Goal: Transaction & Acquisition: Book appointment/travel/reservation

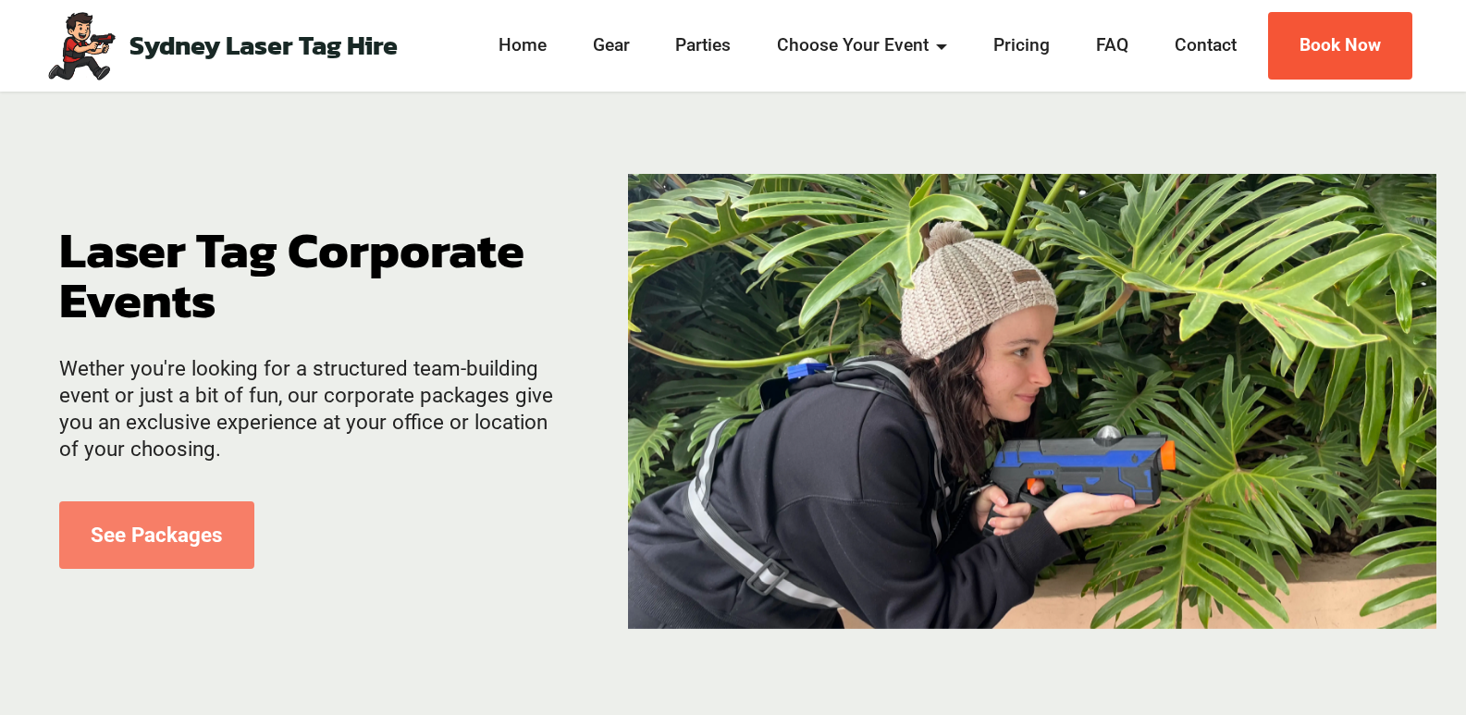
click at [181, 532] on link "See Packages" at bounding box center [156, 535] width 195 height 68
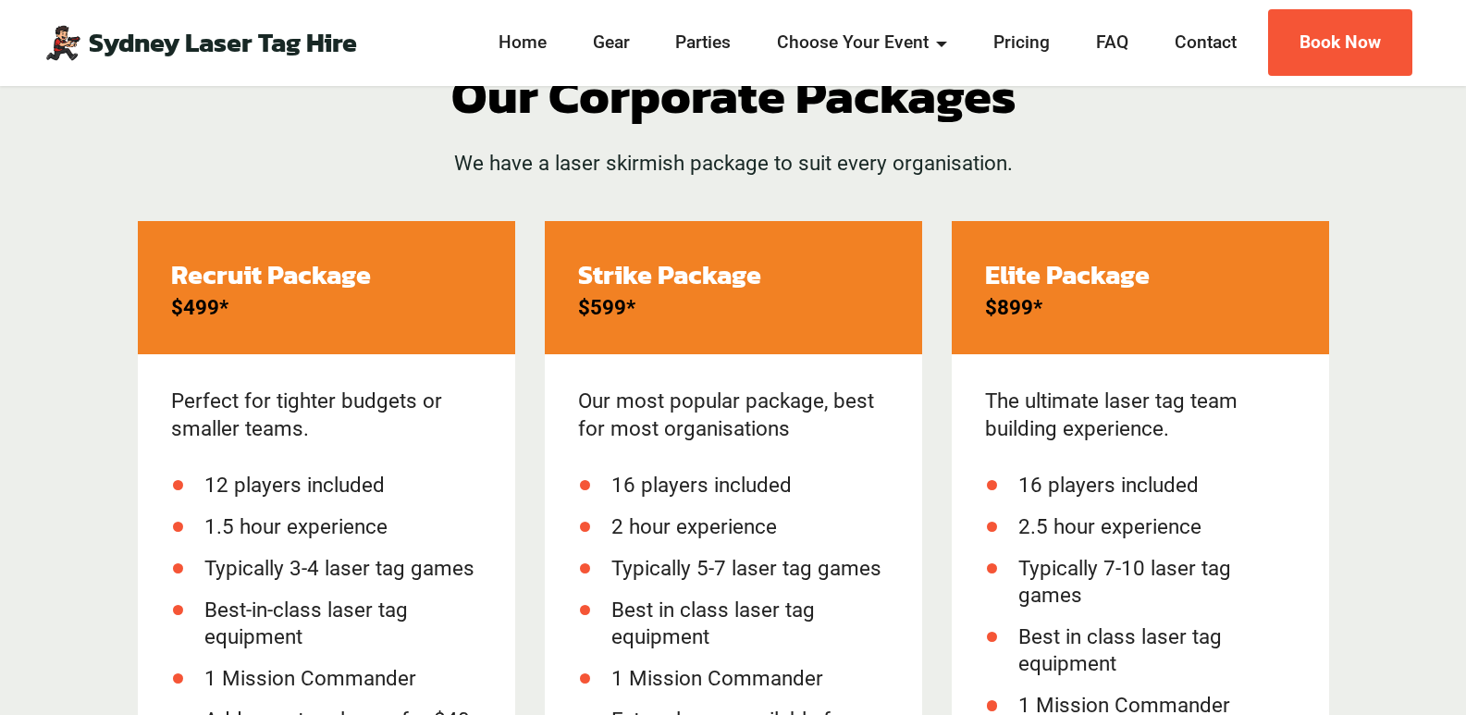
scroll to position [735, 0]
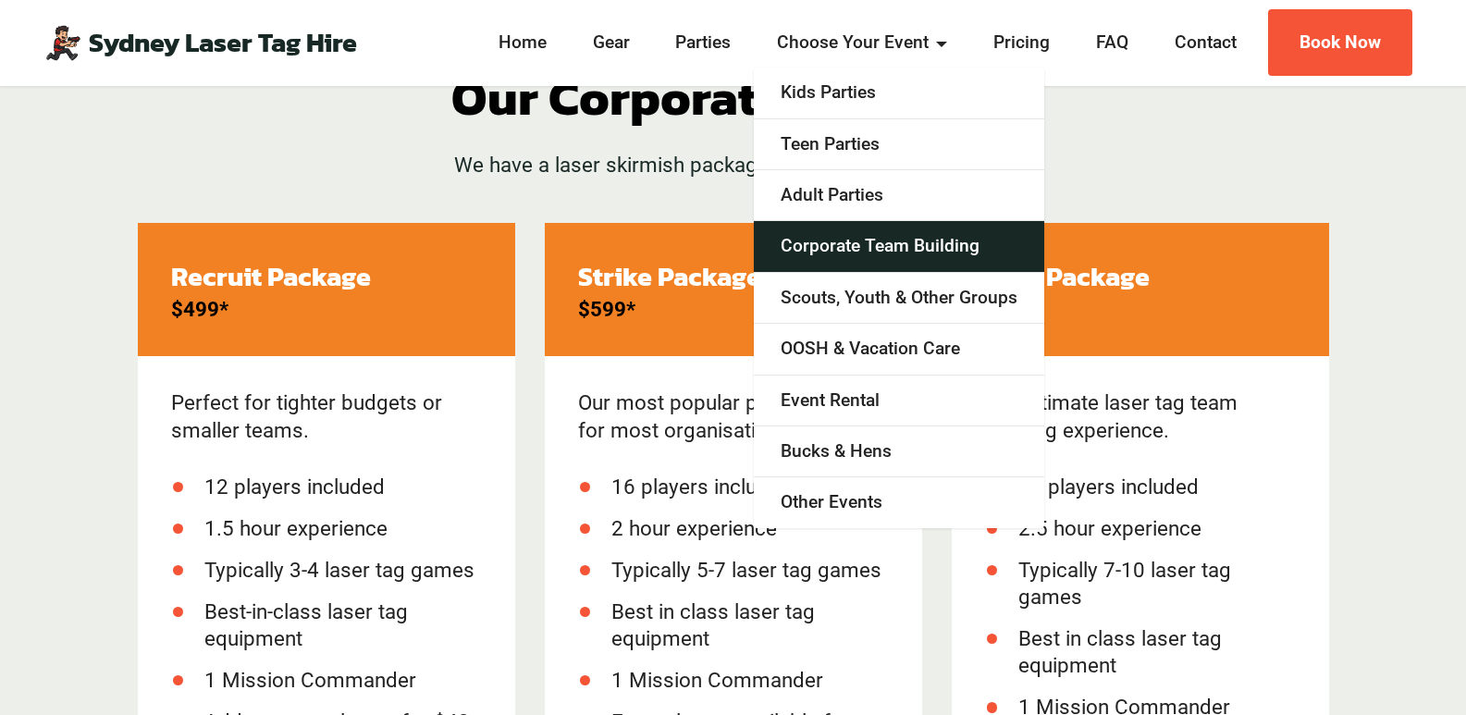
click at [943, 251] on link "Corporate Team Building" at bounding box center [899, 246] width 291 height 51
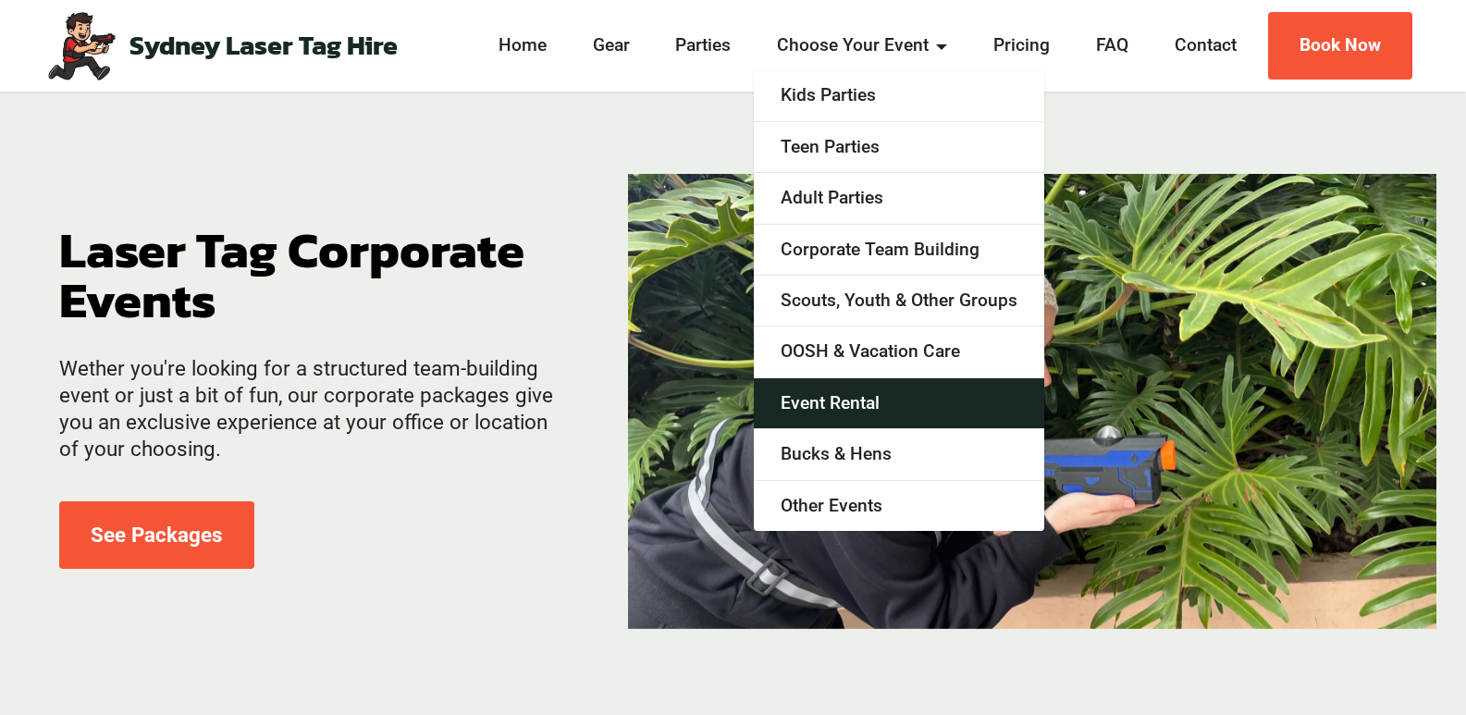
click at [878, 410] on link "Event Rental" at bounding box center [899, 403] width 291 height 51
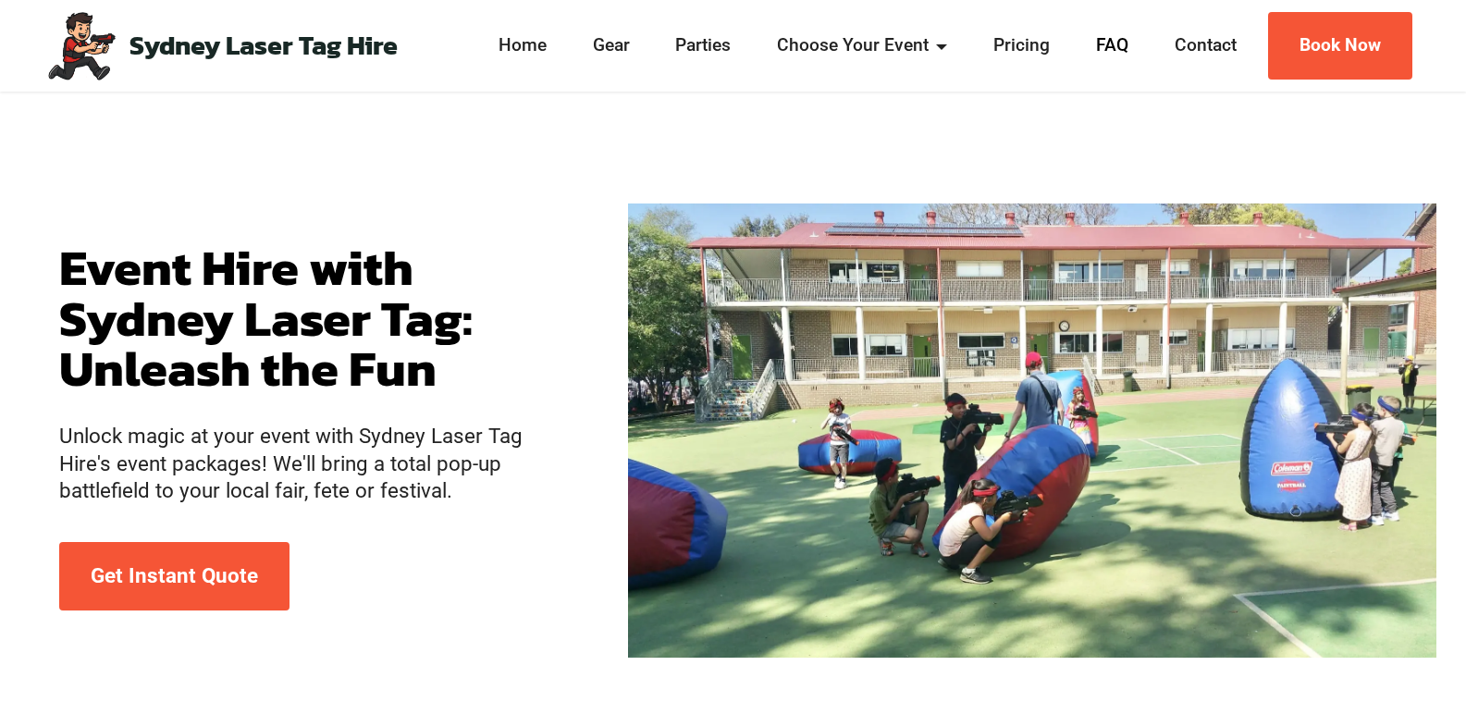
click at [1101, 41] on link "FAQ" at bounding box center [1112, 45] width 43 height 27
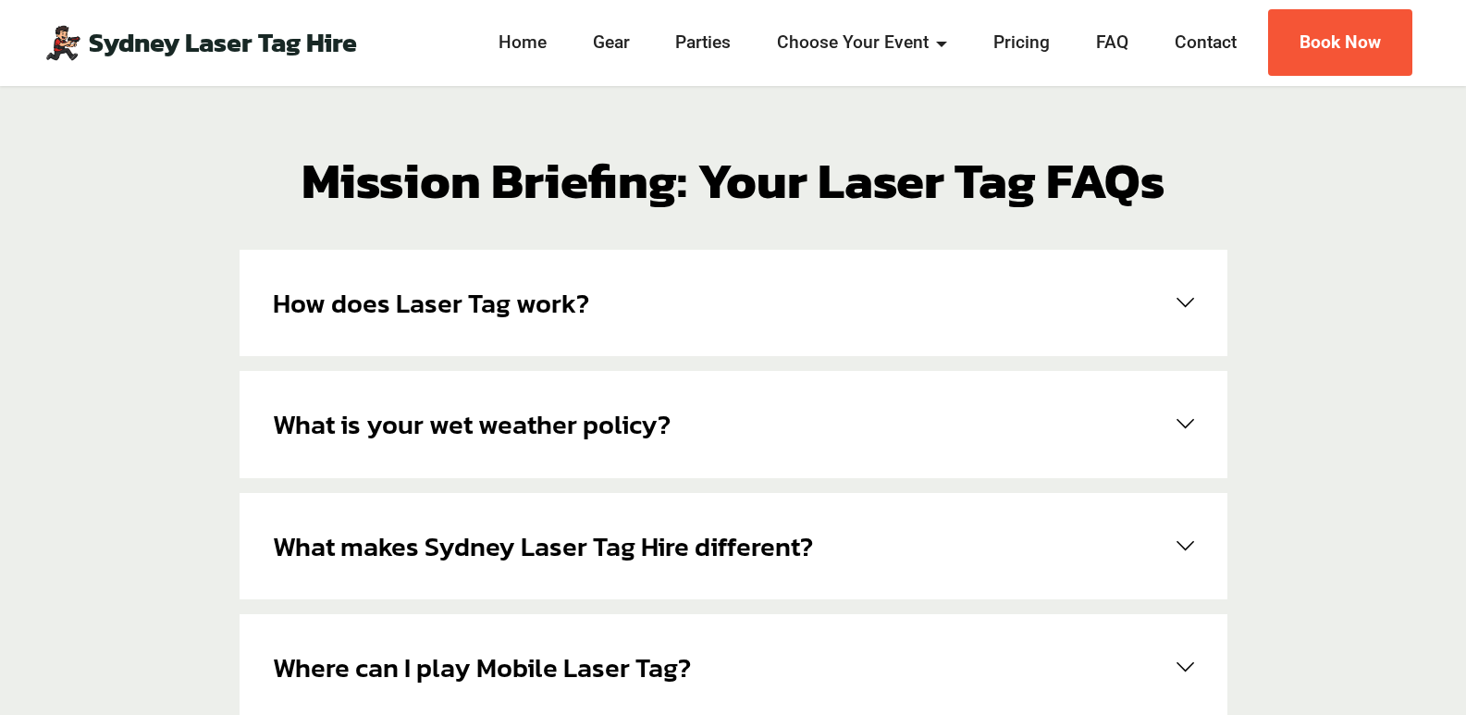
scroll to position [93, 0]
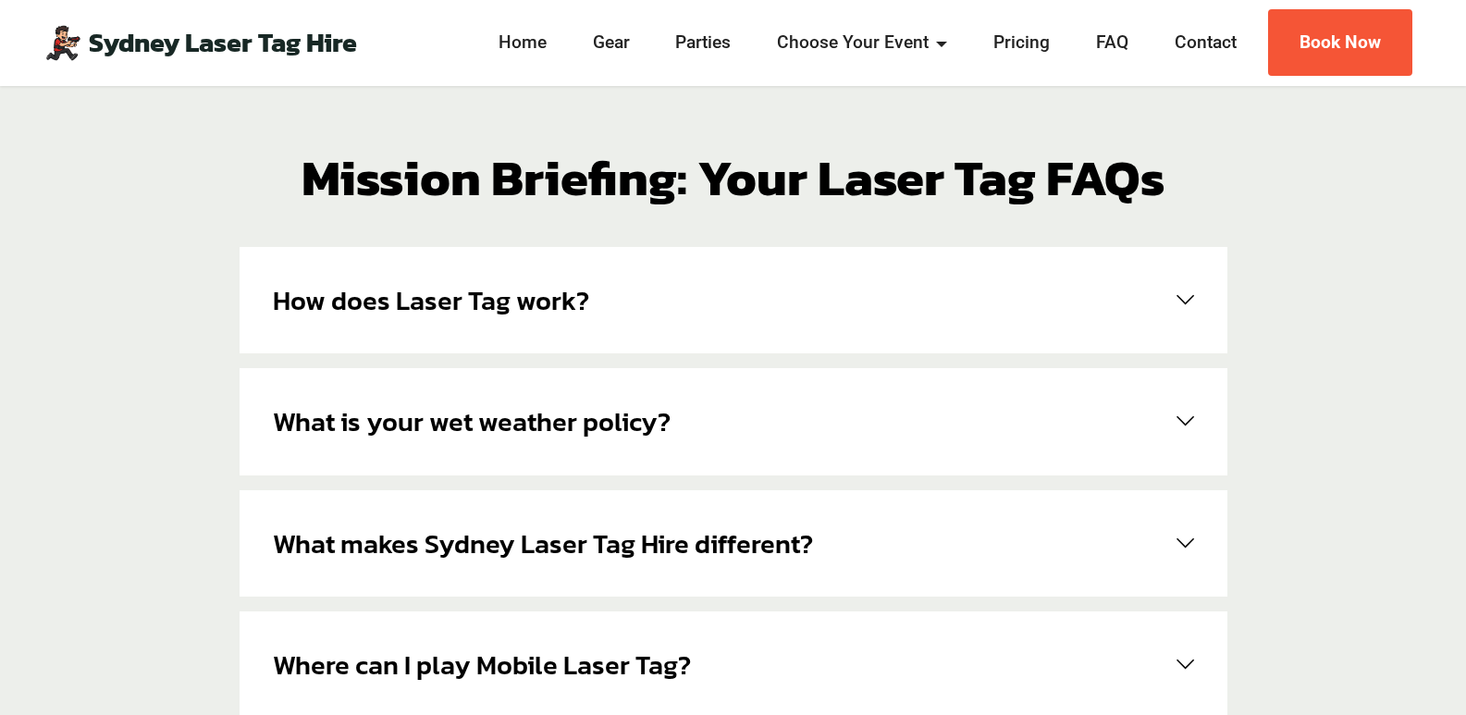
click at [1184, 544] on span at bounding box center [1181, 544] width 25 height 18
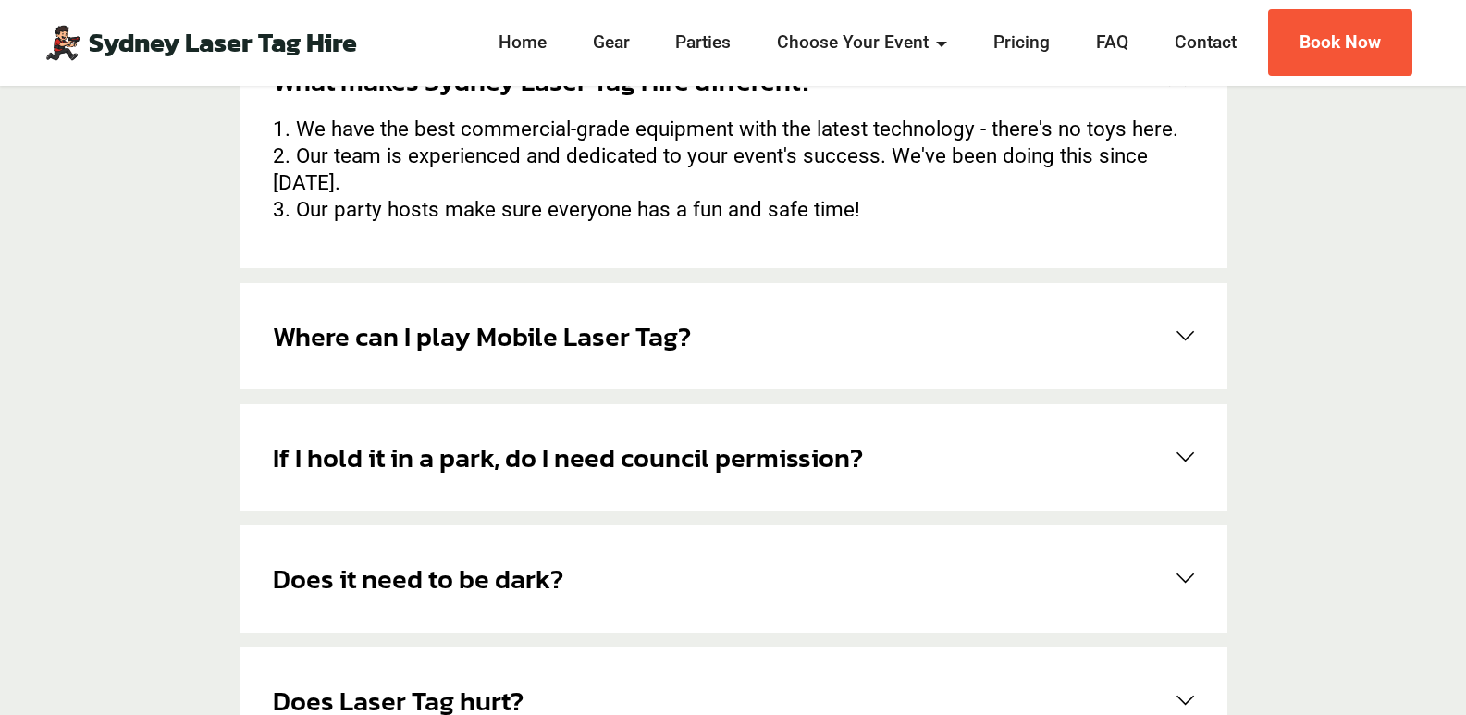
scroll to position [557, 0]
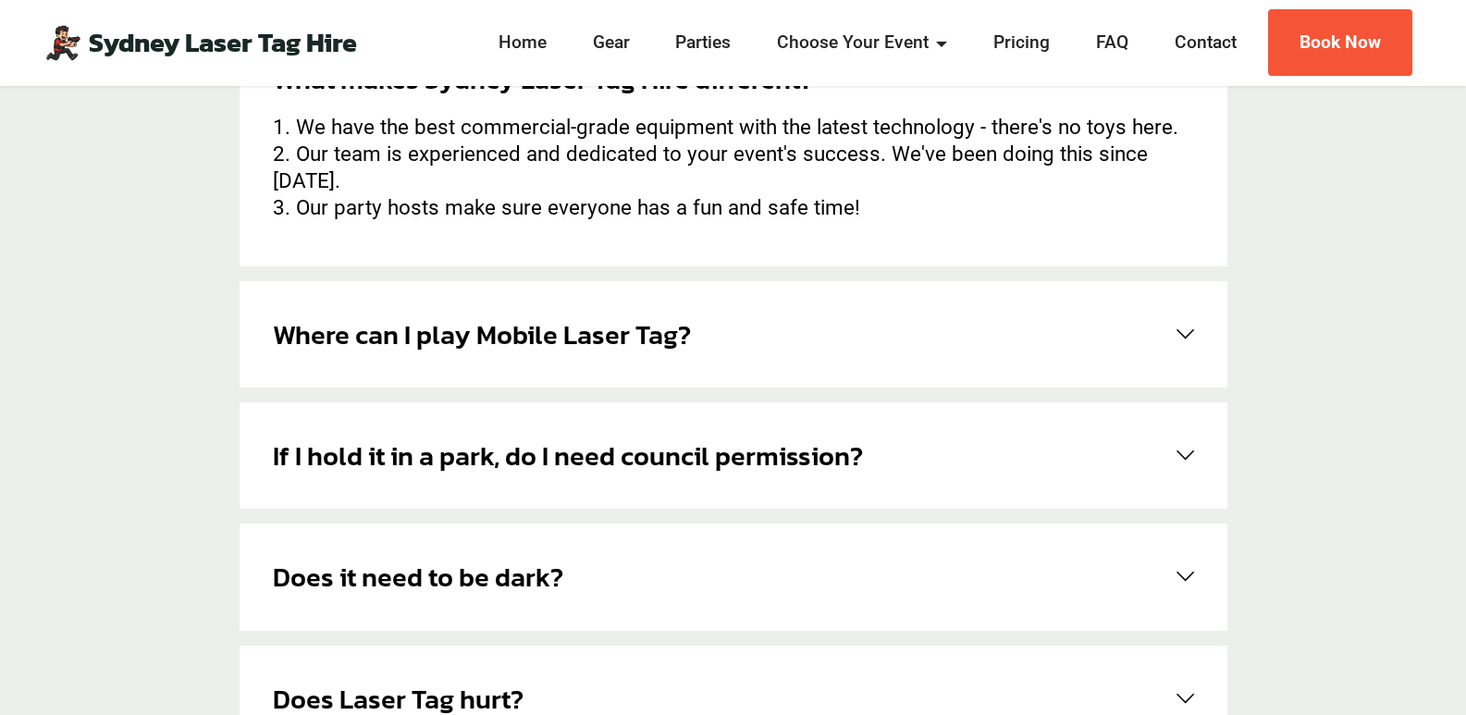
click at [1187, 326] on span at bounding box center [1181, 335] width 25 height 18
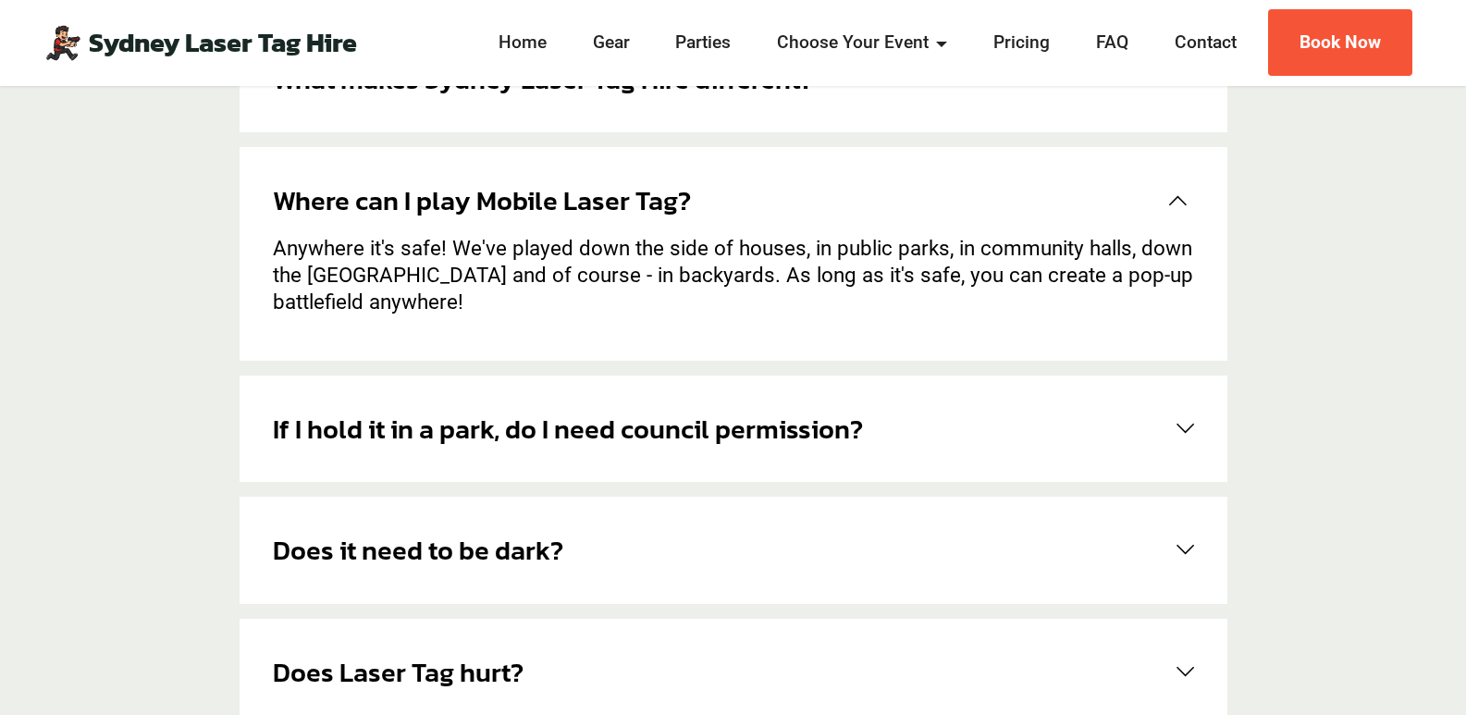
click at [1192, 430] on span at bounding box center [1181, 429] width 25 height 18
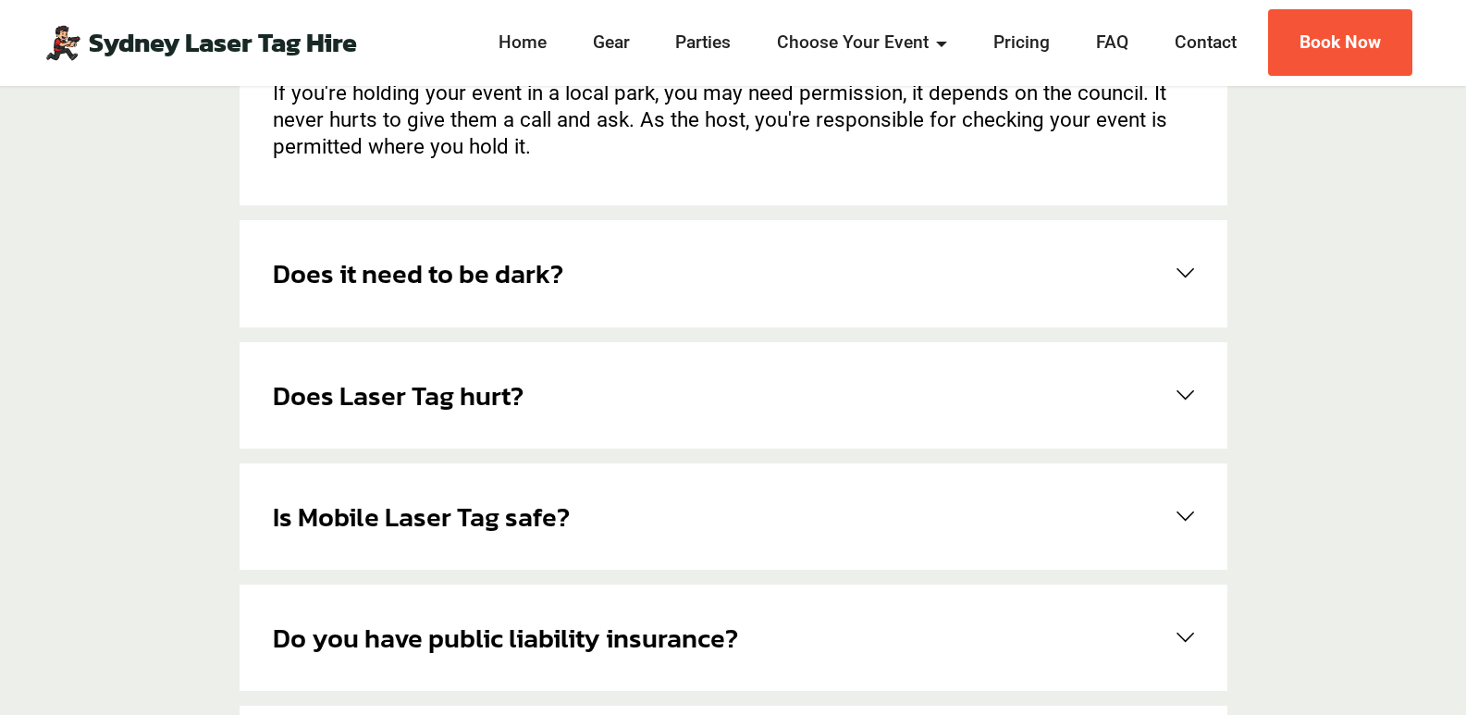
scroll to position [835, 0]
click at [1195, 274] on div "Does it need to be dark? Absolutely not! Our equipment is designed to work outd…" at bounding box center [734, 272] width 988 height 106
click at [1186, 278] on span at bounding box center [1181, 273] width 25 height 18
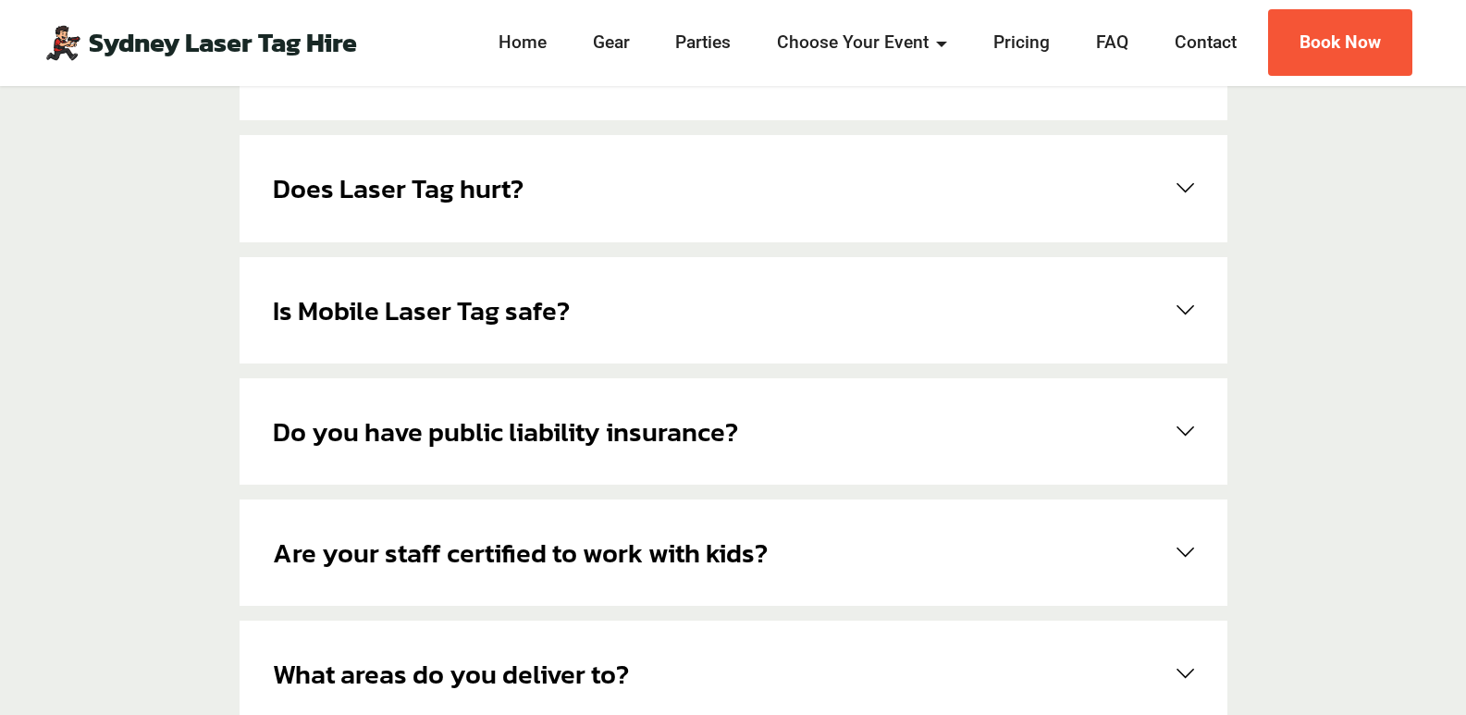
scroll to position [1020, 0]
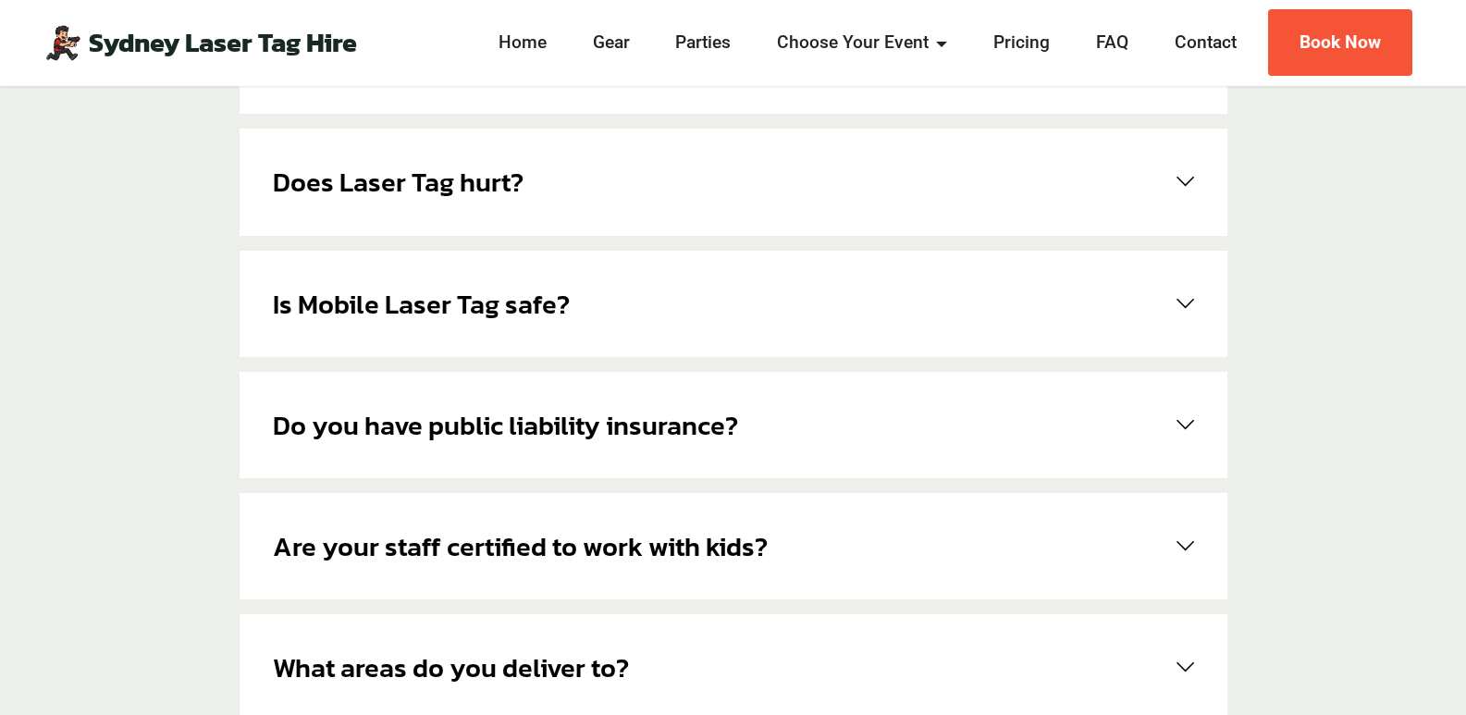
click at [1186, 304] on span at bounding box center [1181, 304] width 25 height 18
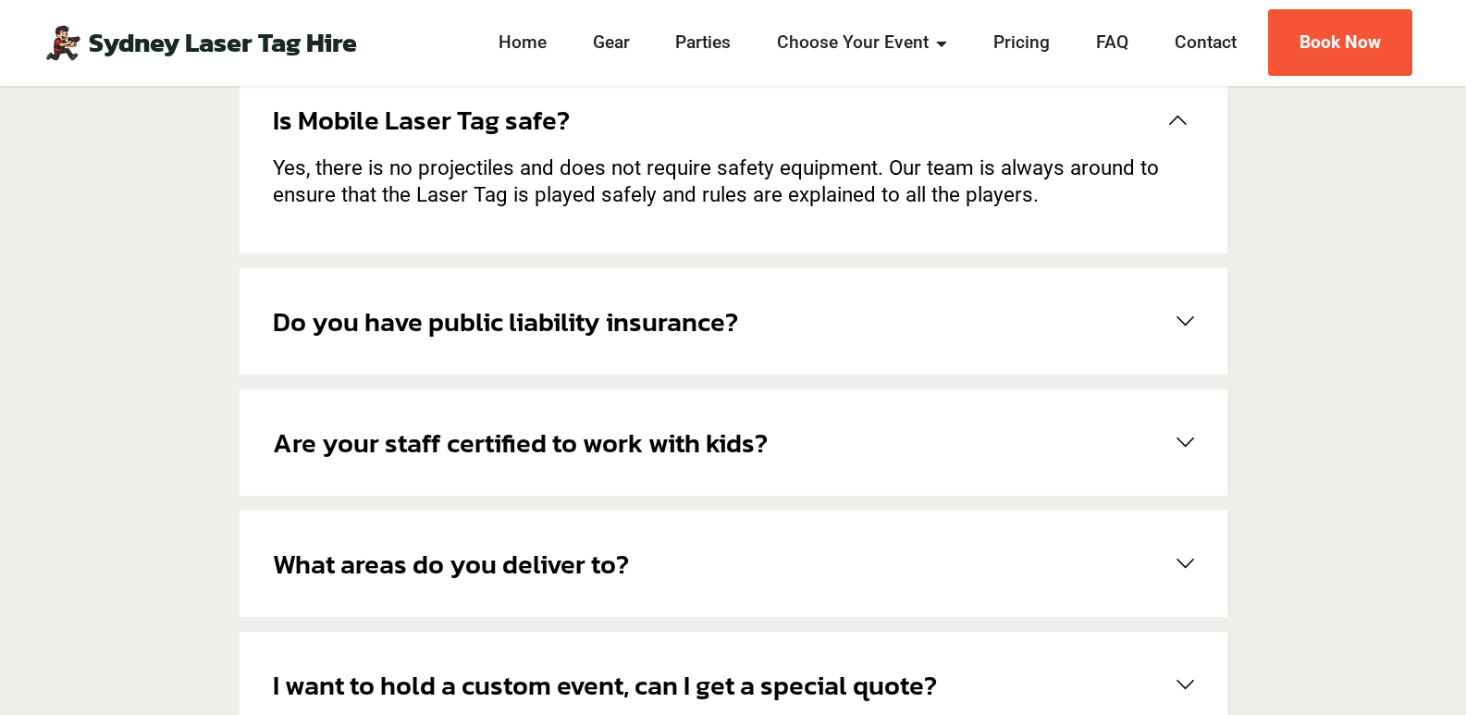
scroll to position [1205, 0]
click at [1193, 321] on span at bounding box center [1181, 321] width 25 height 18
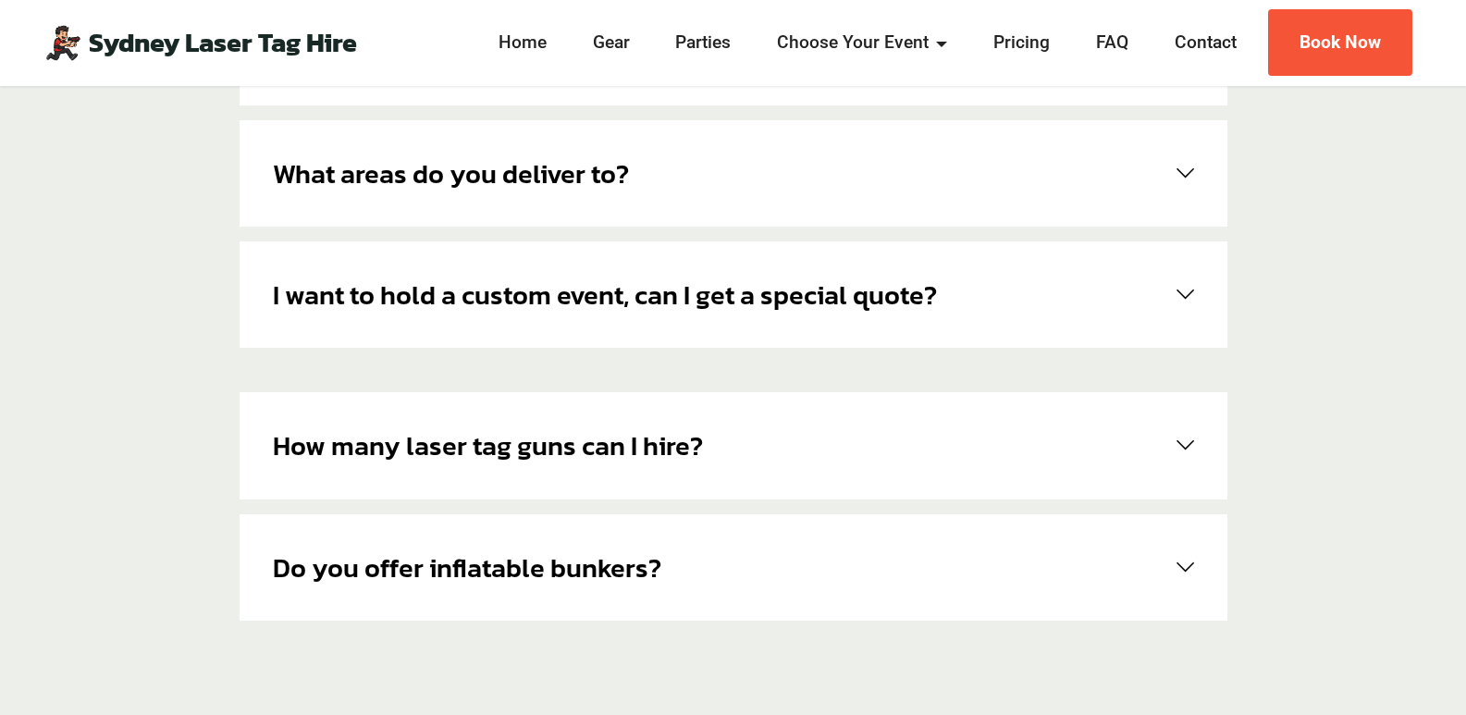
scroll to position [1575, 0]
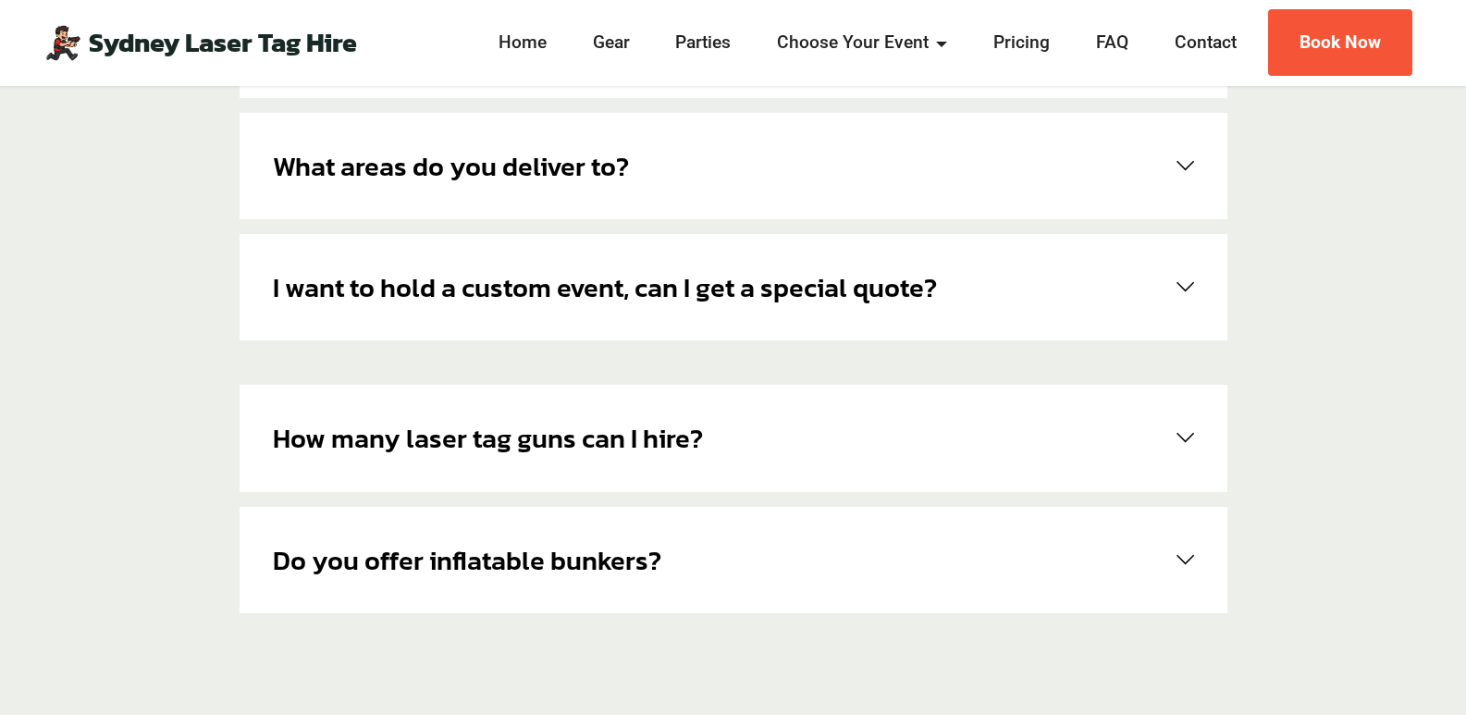
click at [1175, 283] on span at bounding box center [1181, 287] width 25 height 18
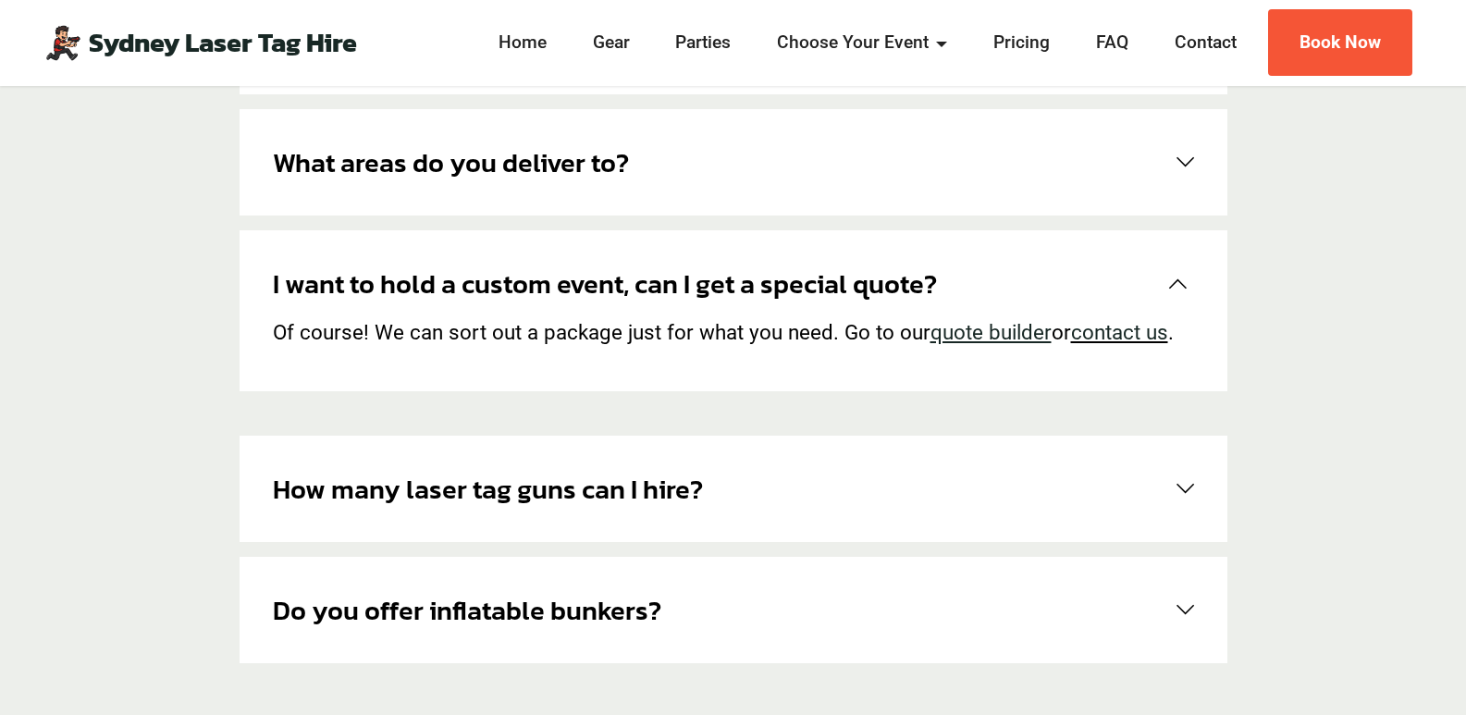
scroll to position [1521, 0]
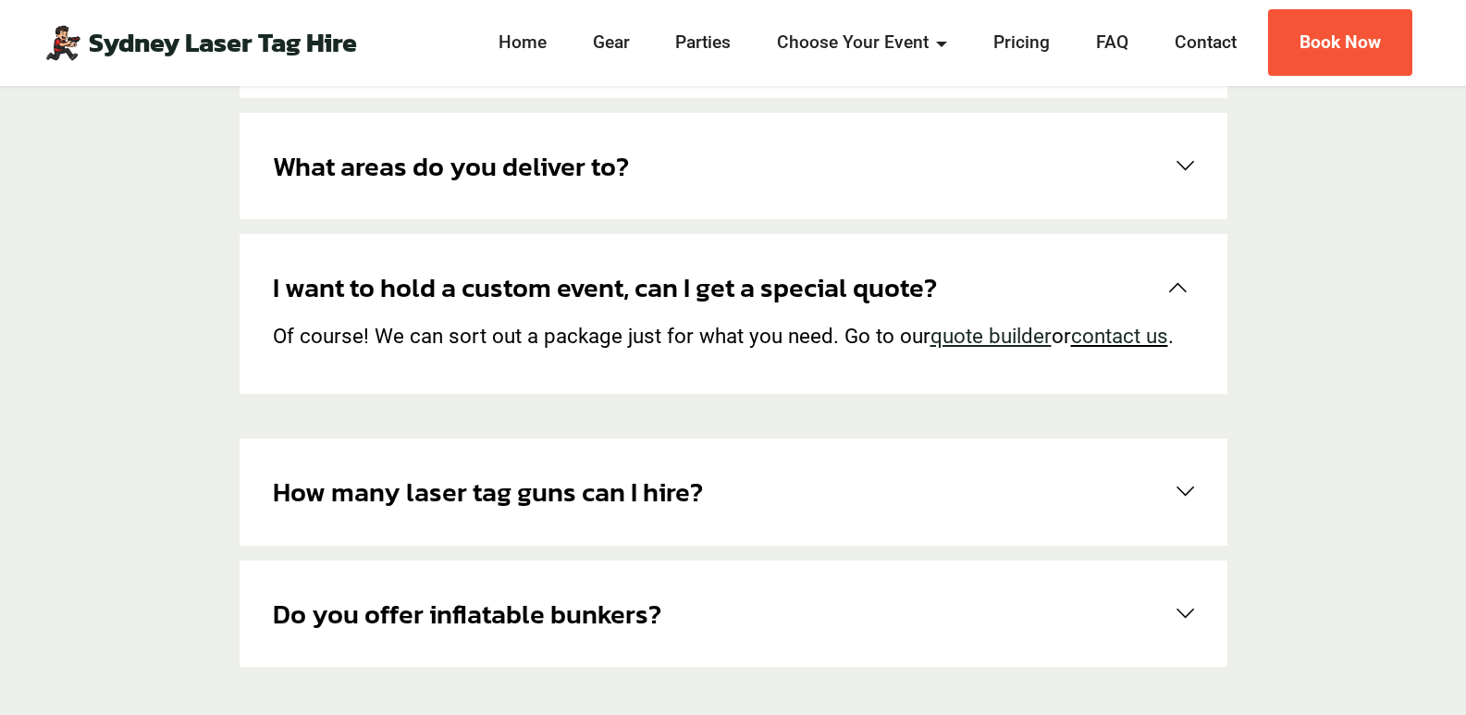
click at [1185, 615] on span at bounding box center [1181, 614] width 25 height 18
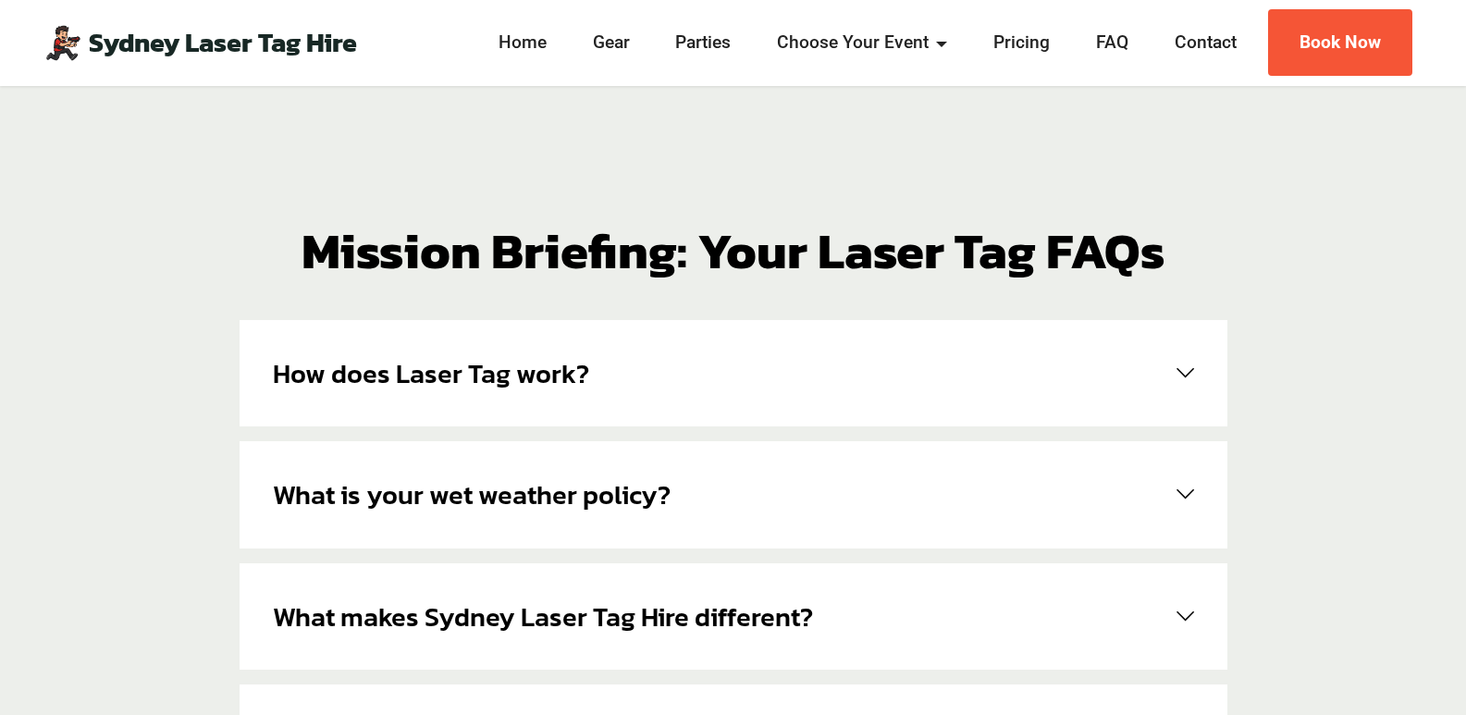
scroll to position [0, 0]
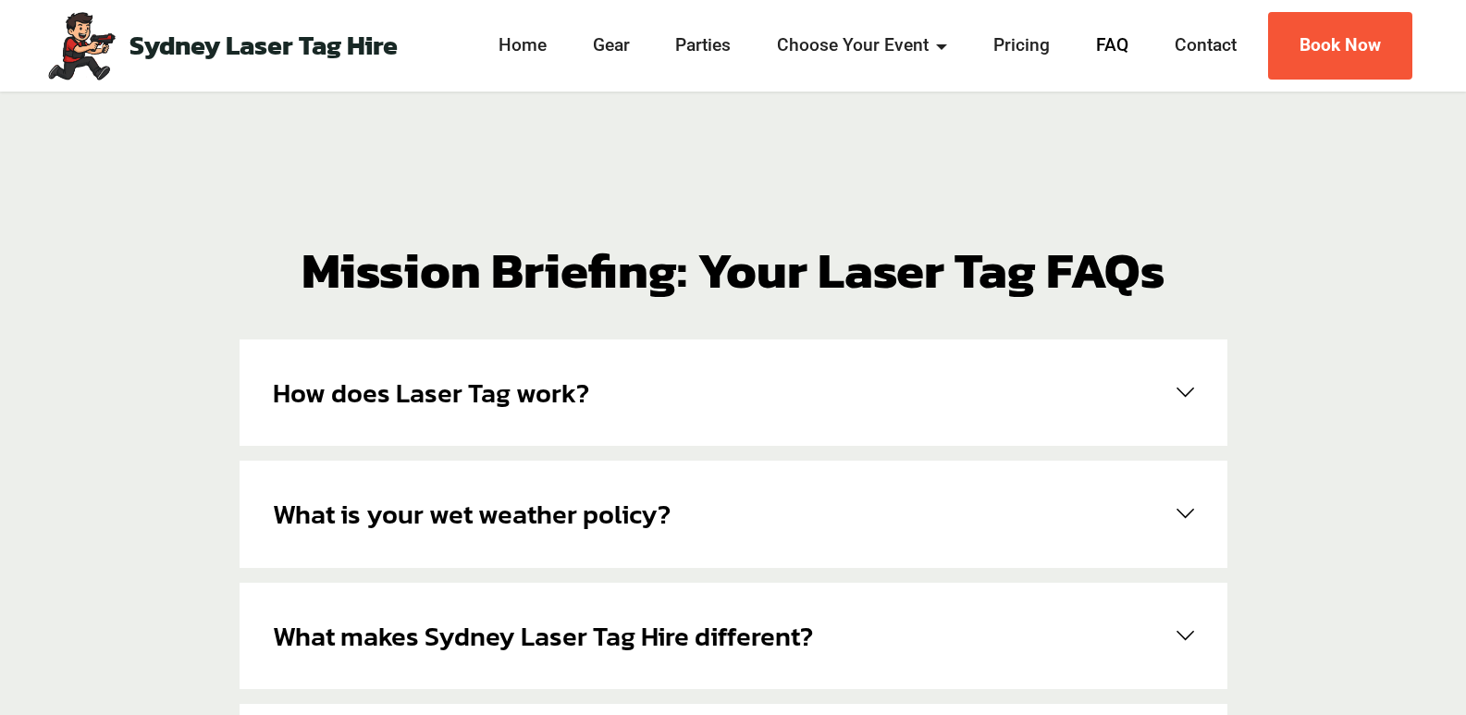
click at [1120, 43] on link "FAQ" at bounding box center [1112, 45] width 43 height 27
click at [610, 44] on link "Gear" at bounding box center [612, 45] width 48 height 27
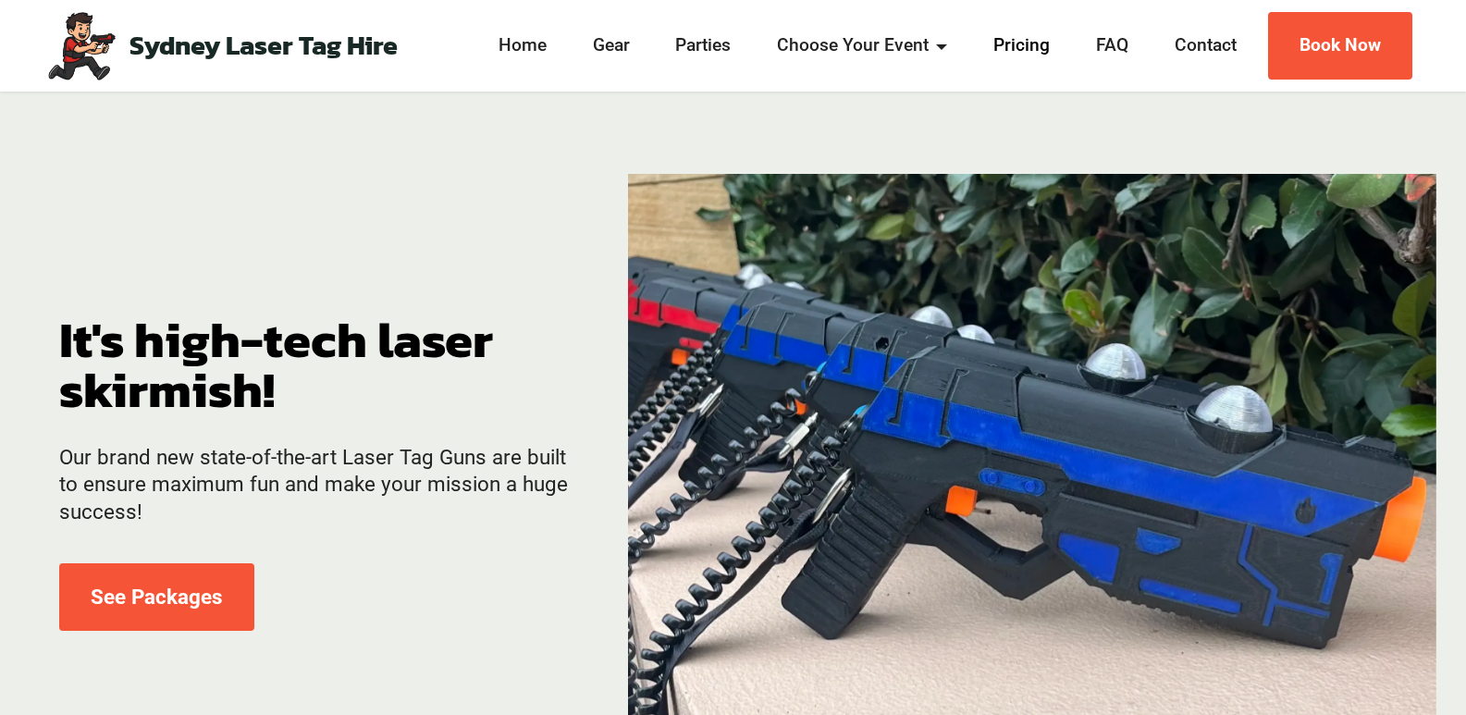
click at [1019, 45] on link "Pricing" at bounding box center [1022, 45] width 68 height 27
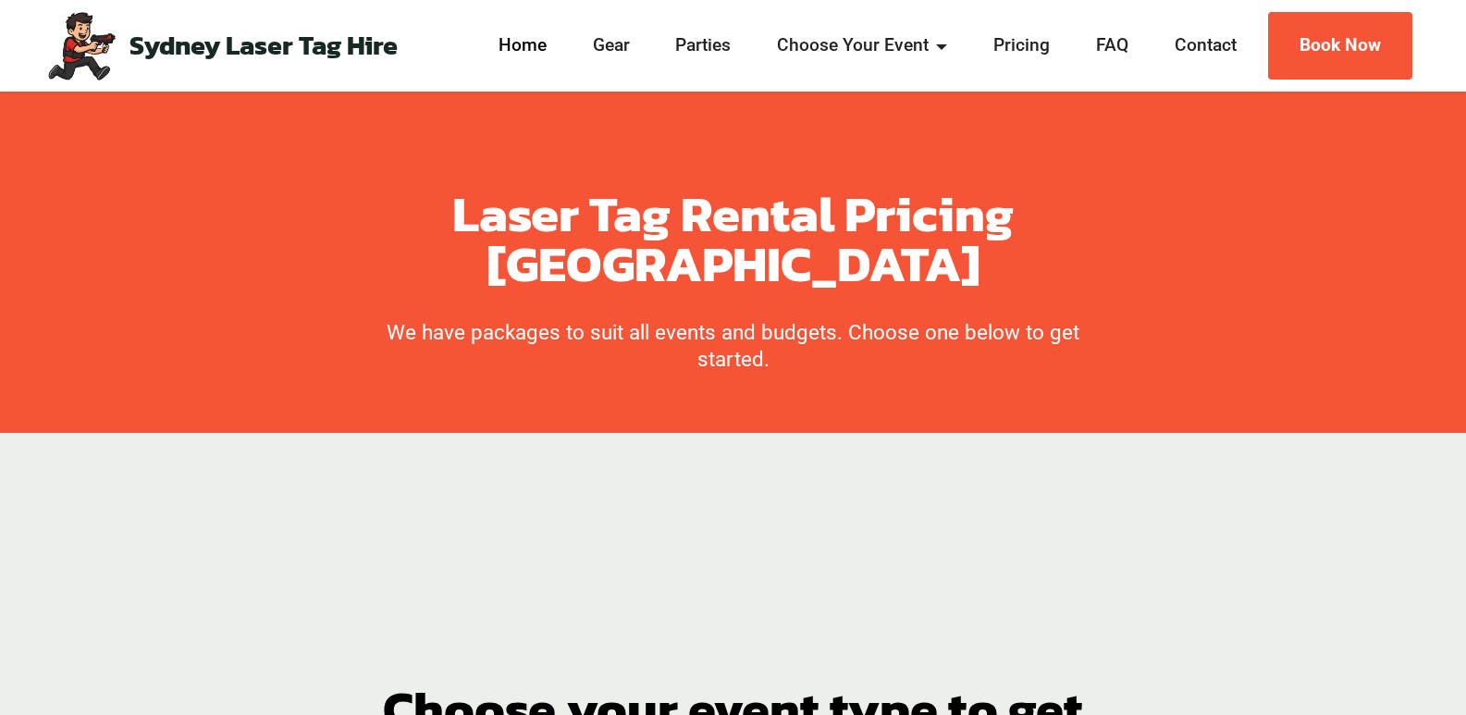
click at [534, 45] on link "Home" at bounding box center [522, 45] width 59 height 27
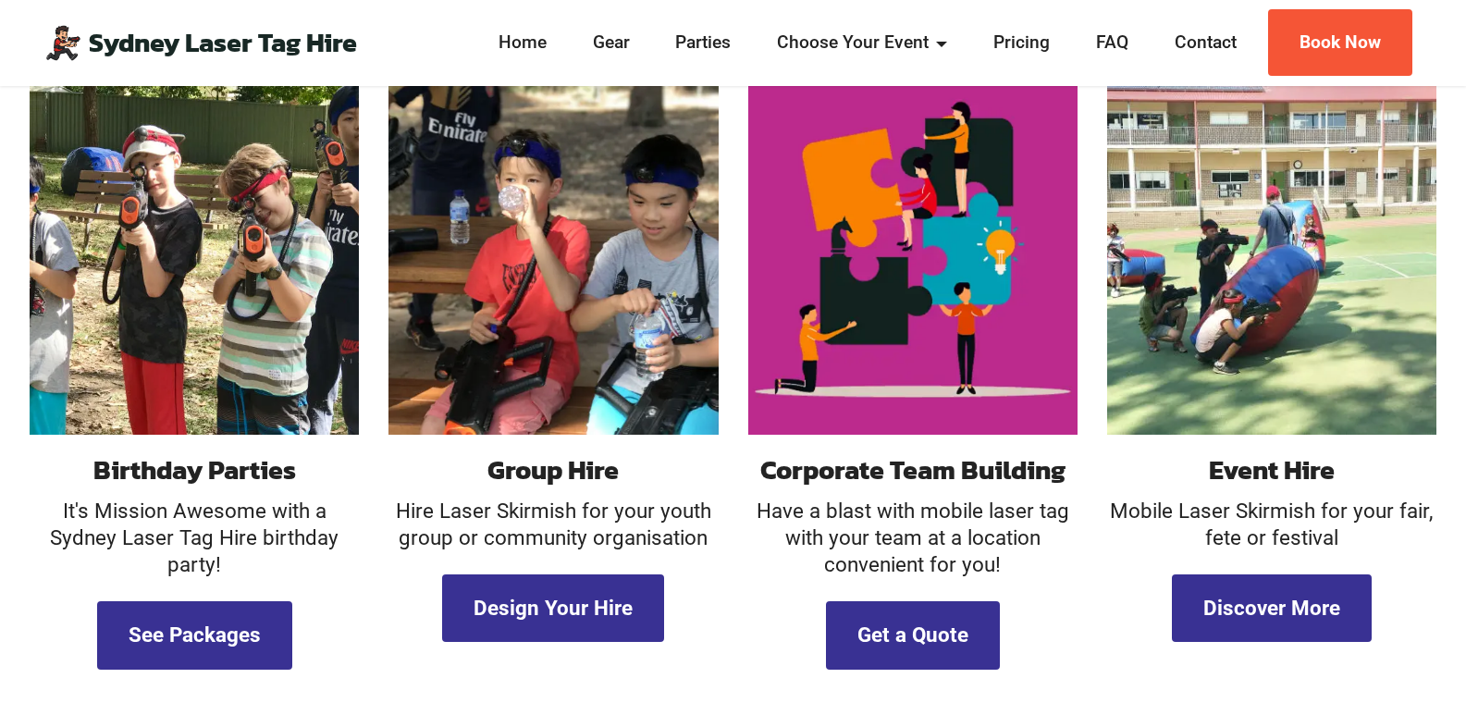
scroll to position [1774, 0]
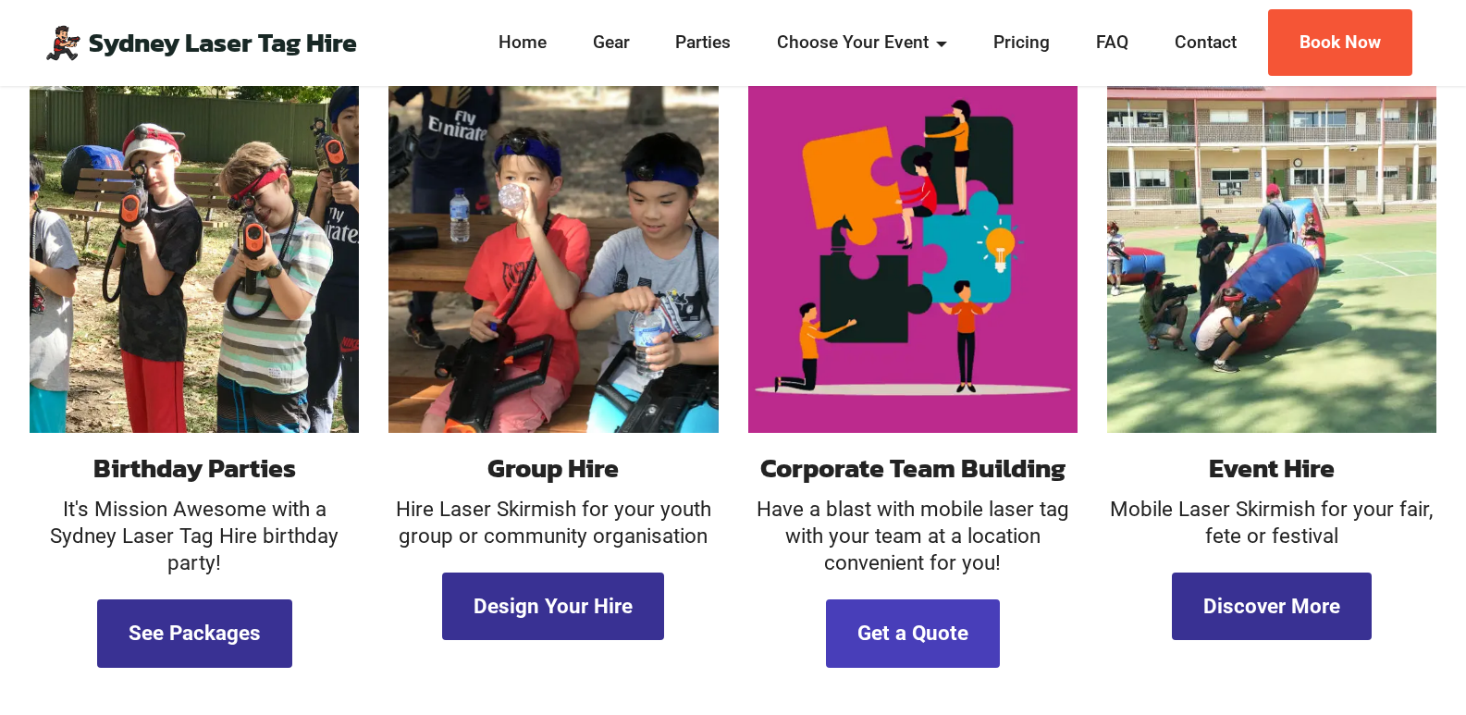
click at [959, 608] on link "Get a Quote" at bounding box center [913, 634] width 174 height 68
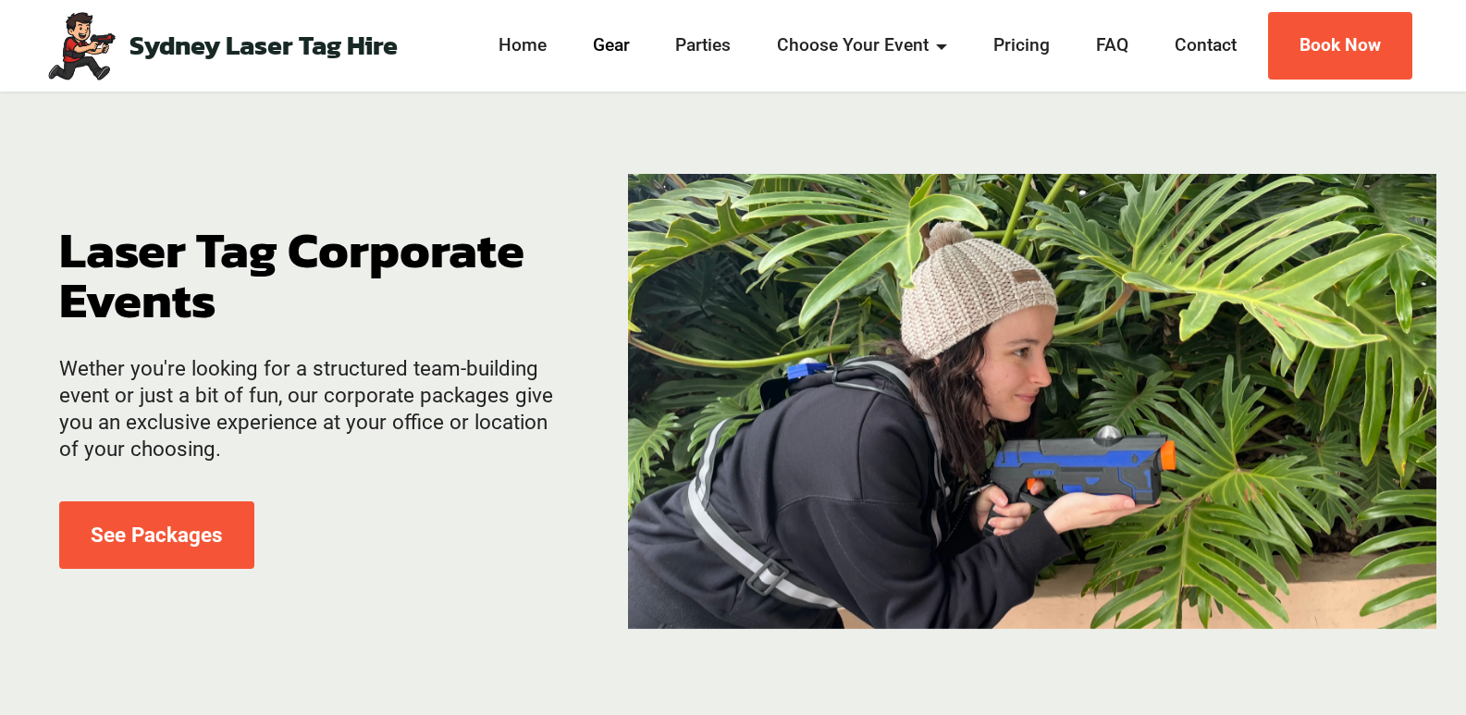
click at [625, 49] on link "Gear" at bounding box center [612, 45] width 48 height 27
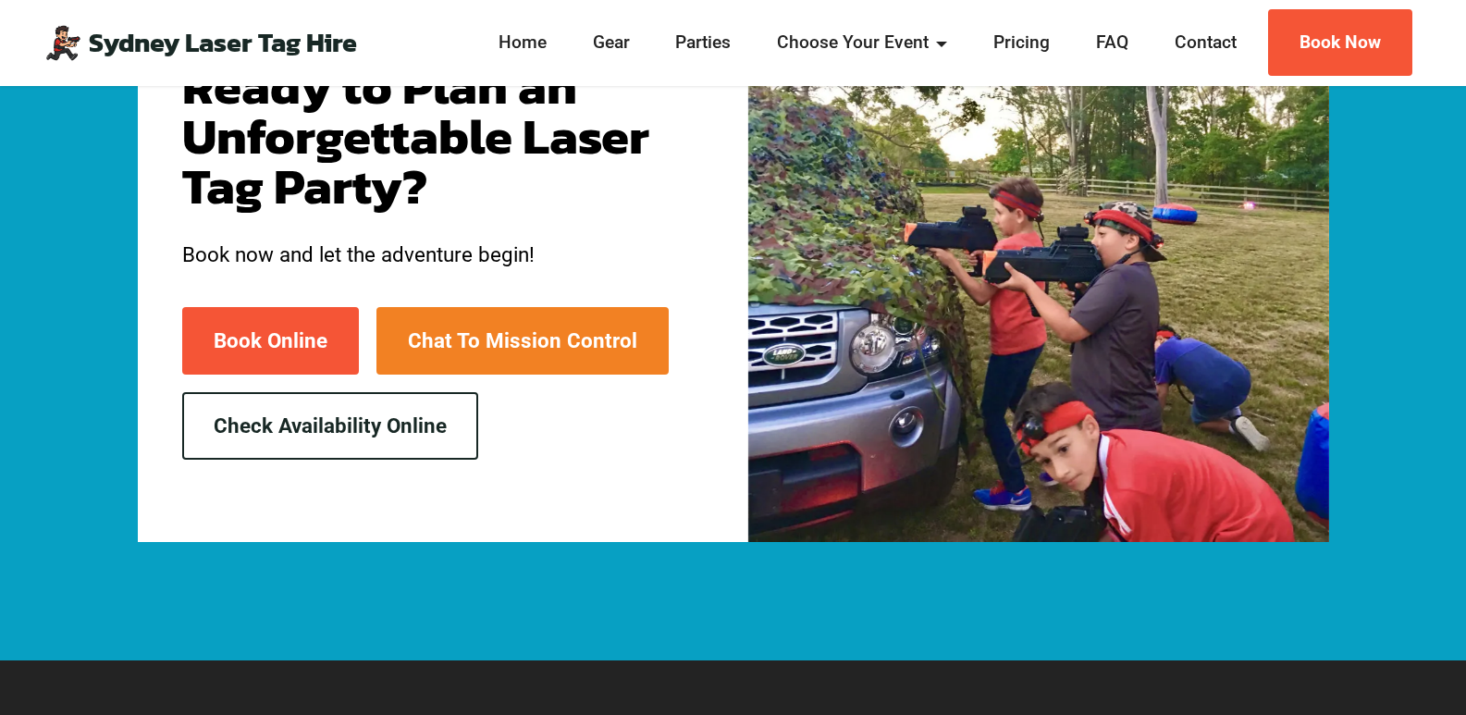
scroll to position [4783, 0]
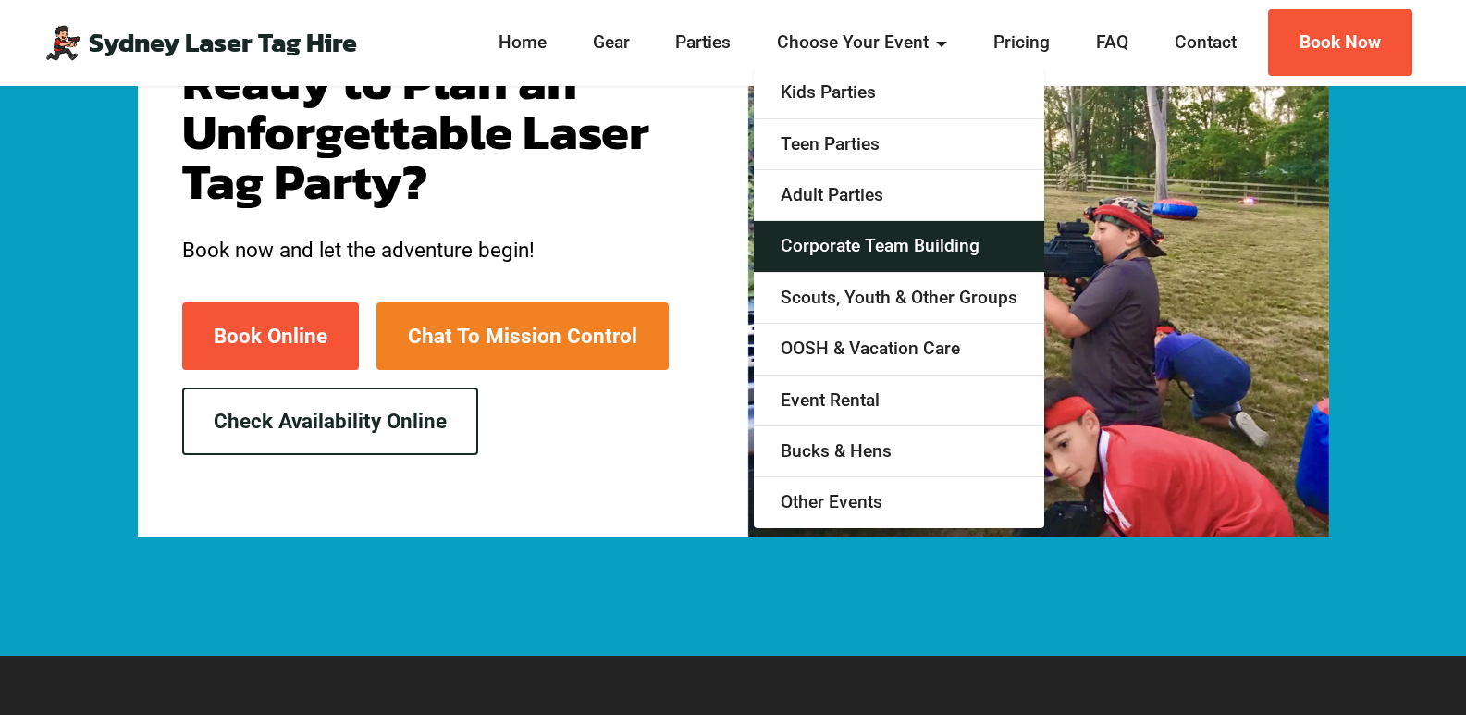
click at [884, 242] on link "Corporate Team Building" at bounding box center [899, 246] width 291 height 51
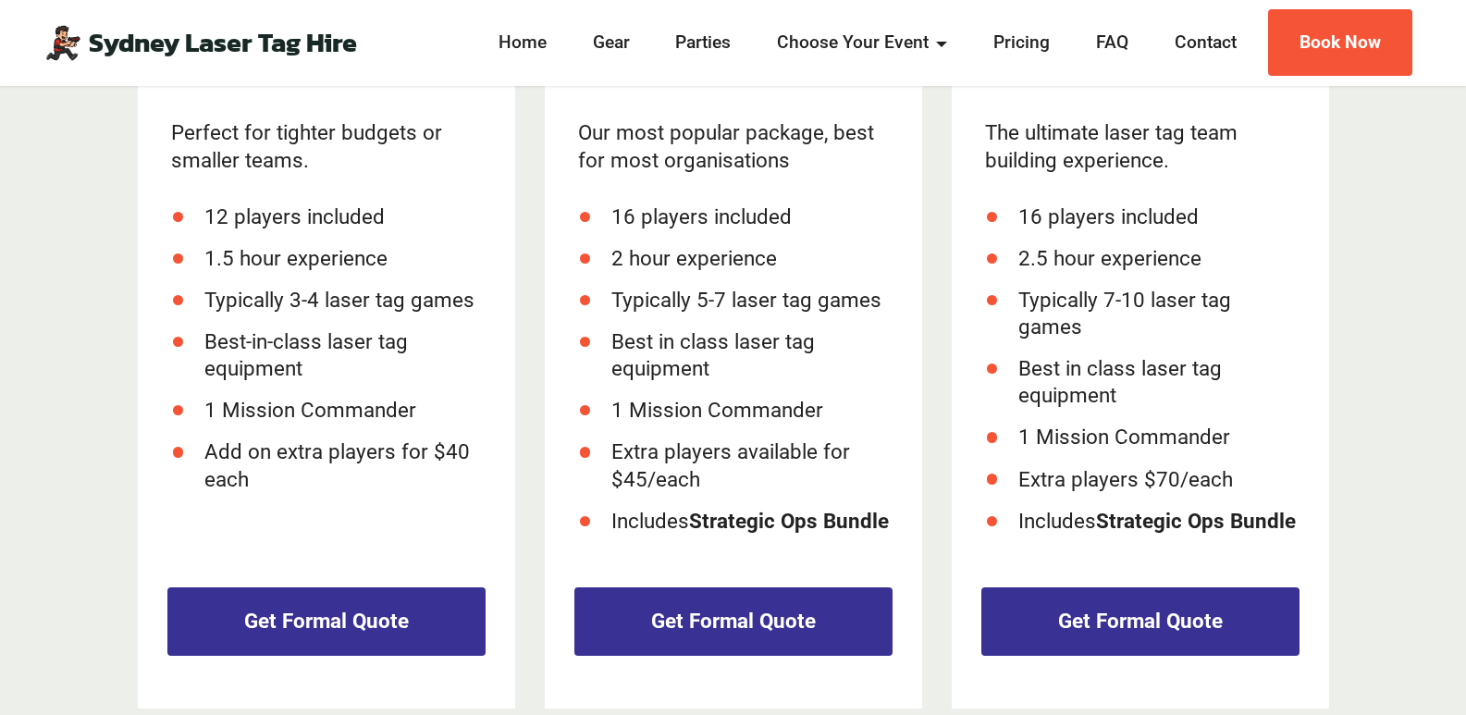
scroll to position [998, 0]
